Goal: Task Accomplishment & Management: Use online tool/utility

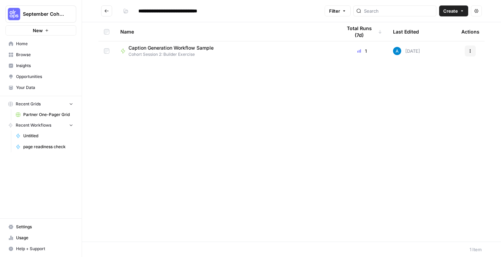
click at [194, 51] on span "Cohort Session 2: Builder Exercise" at bounding box center [174, 54] width 91 height 6
type input "**********"
